Goal: Register for event/course

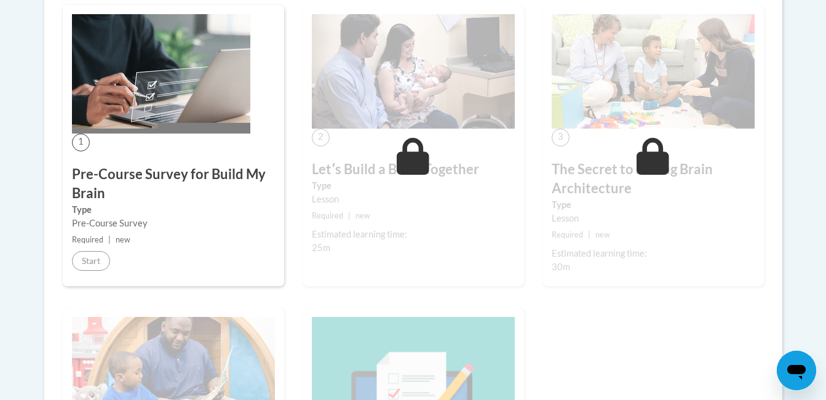
scroll to position [356, 0]
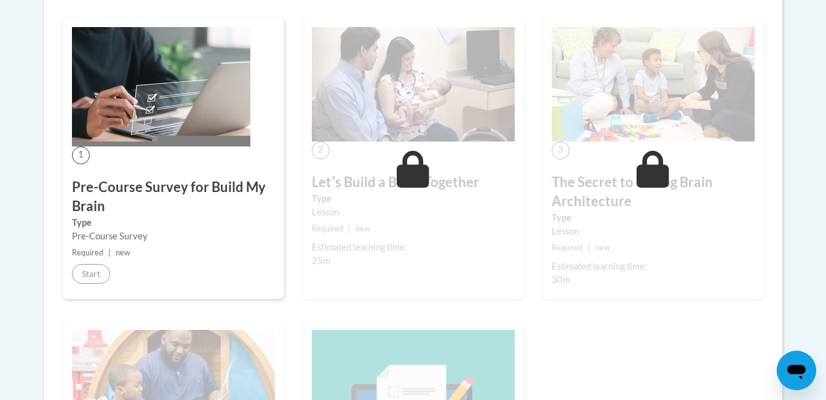
click at [283, 187] on div "1 Pre-Course Survey for Build My Brain Type Pre-Course Survey Required | new St…" at bounding box center [173, 158] width 221 height 281
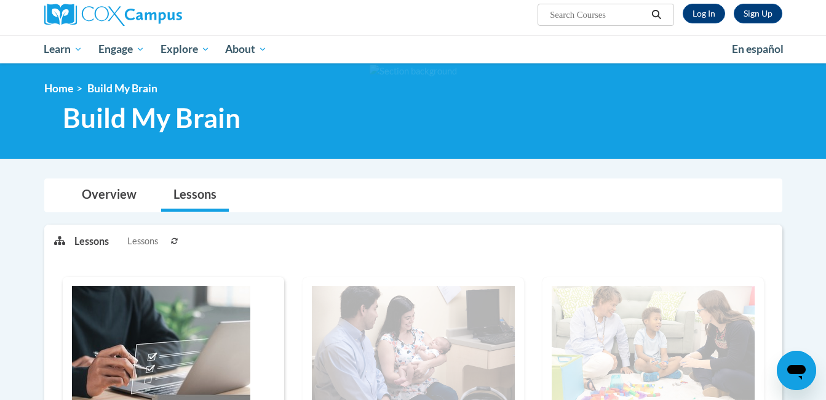
scroll to position [132, 0]
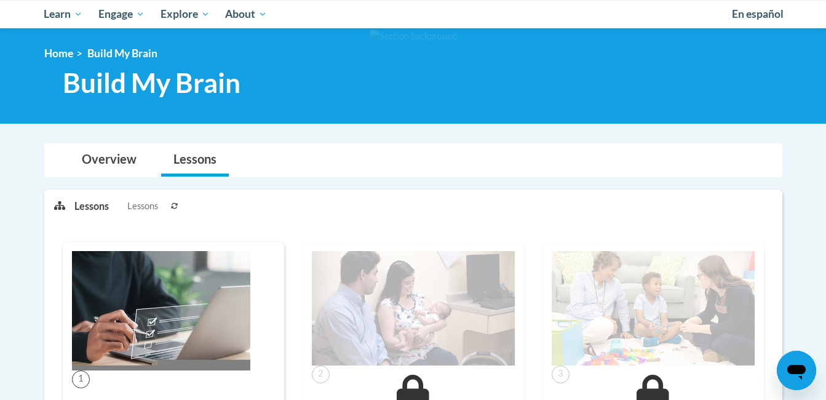
click at [83, 215] on li "Lessons Lessons" at bounding box center [120, 206] width 93 height 33
click at [156, 321] on img at bounding box center [161, 310] width 178 height 119
click at [151, 335] on img at bounding box center [161, 310] width 178 height 119
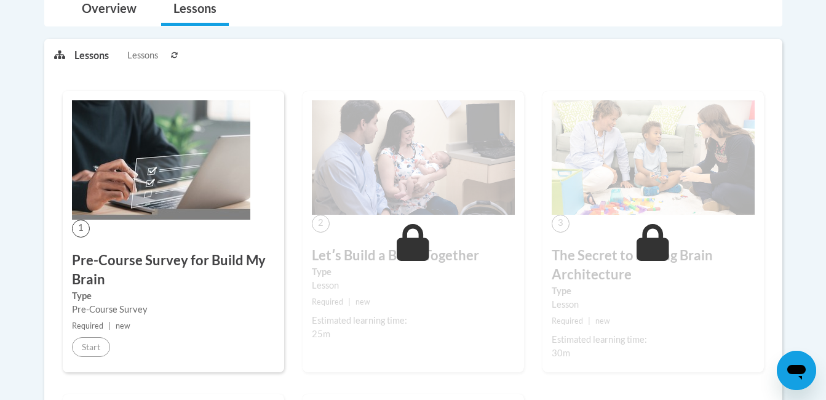
scroll to position [282, 0]
click at [159, 255] on h3 "Pre-Course Survey for Build My Brain" at bounding box center [173, 270] width 203 height 38
click at [197, 208] on img at bounding box center [161, 160] width 178 height 119
click at [210, 185] on img at bounding box center [161, 160] width 178 height 119
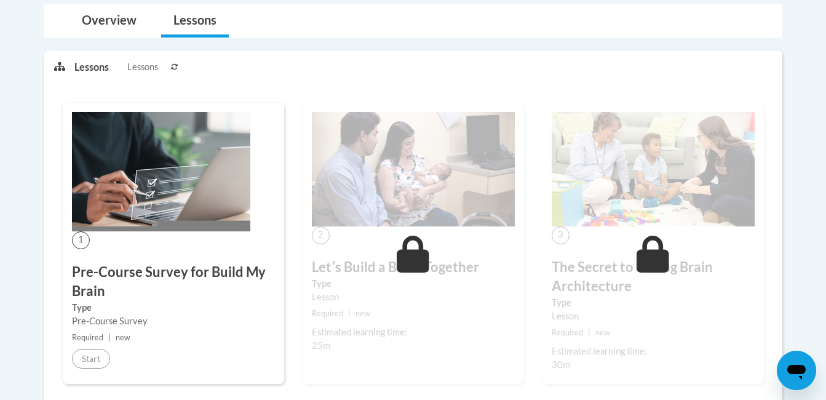
scroll to position [243, 0]
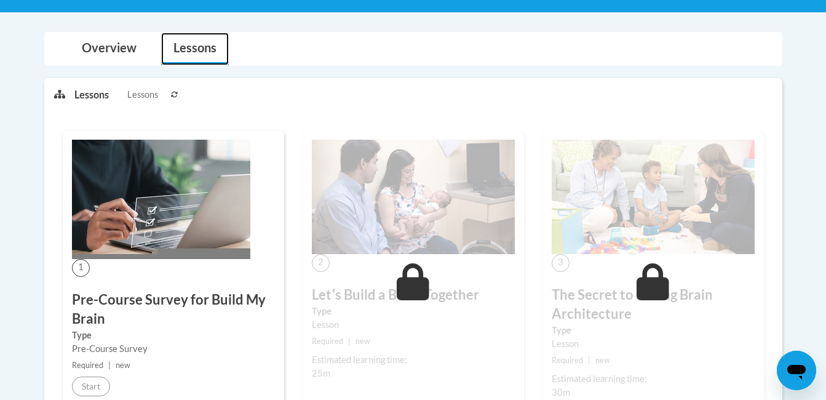
click at [197, 58] on link "Lessons" at bounding box center [195, 49] width 68 height 33
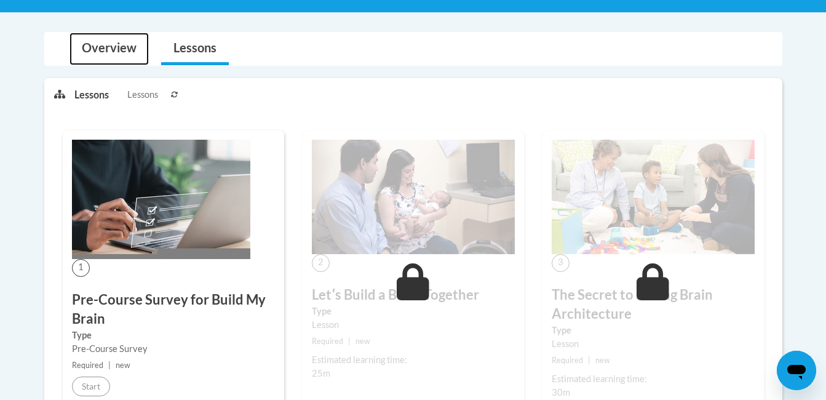
click at [95, 53] on link "Overview" at bounding box center [108, 49] width 79 height 33
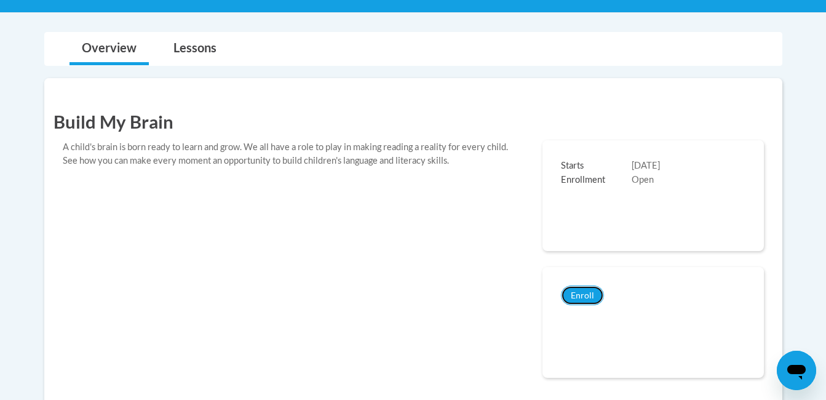
click at [589, 299] on button "Enroll" at bounding box center [582, 295] width 43 height 20
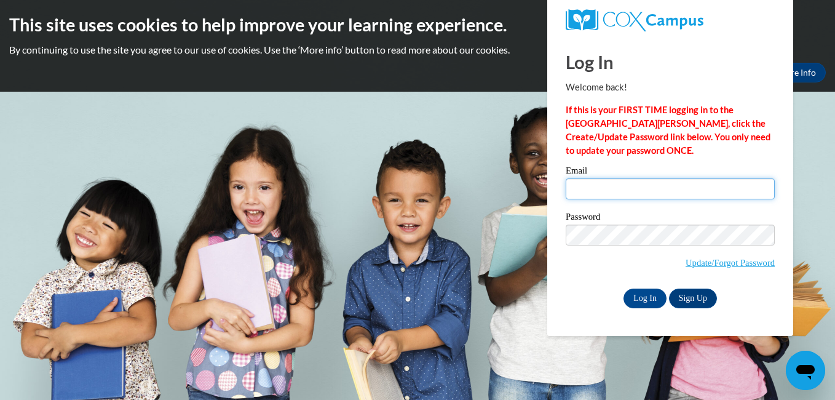
type input "[EMAIL_ADDRESS][DOMAIN_NAME]"
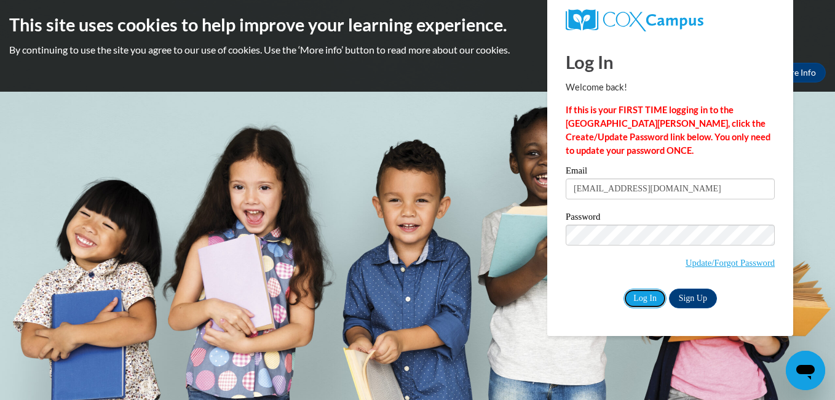
click at [647, 303] on input "Log In" at bounding box center [644, 298] width 43 height 20
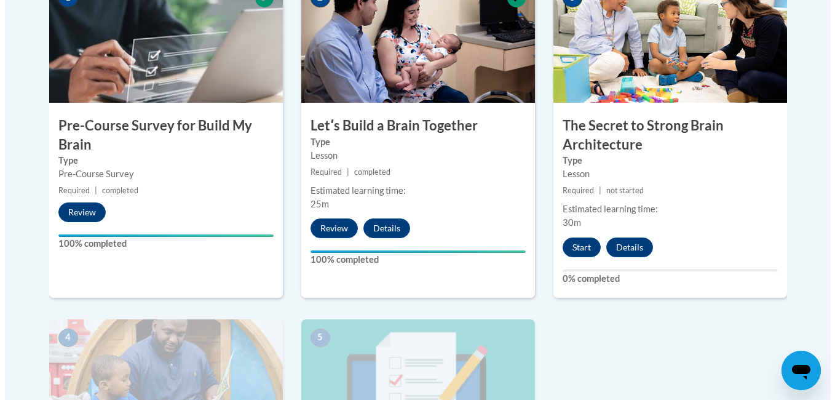
scroll to position [435, 0]
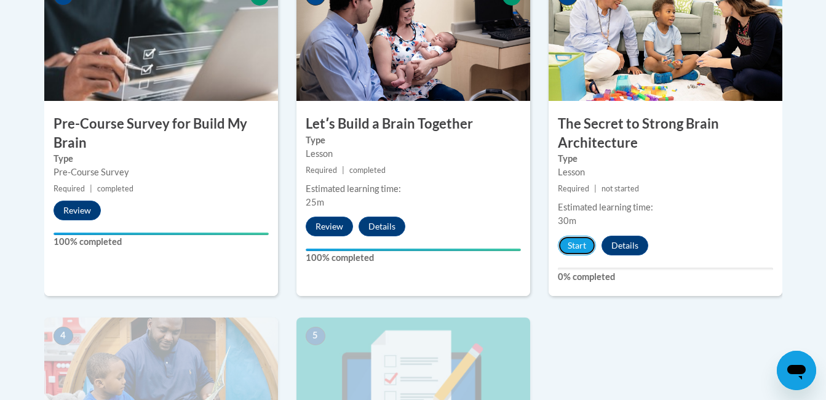
click at [589, 247] on button "Start" at bounding box center [577, 245] width 38 height 20
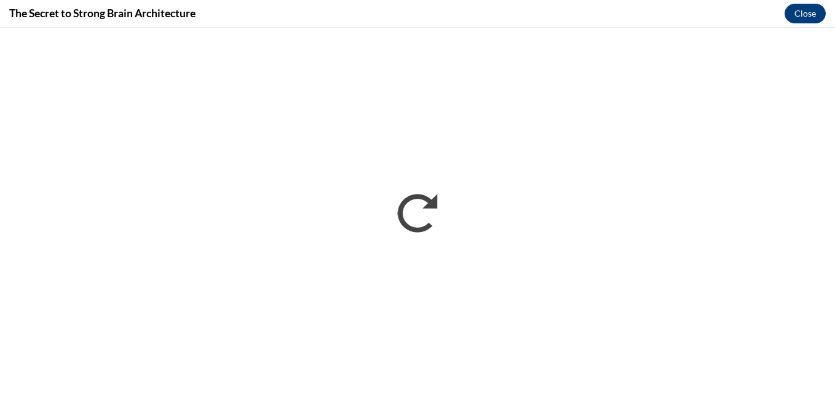
scroll to position [0, 0]
